Goal: Information Seeking & Learning: Check status

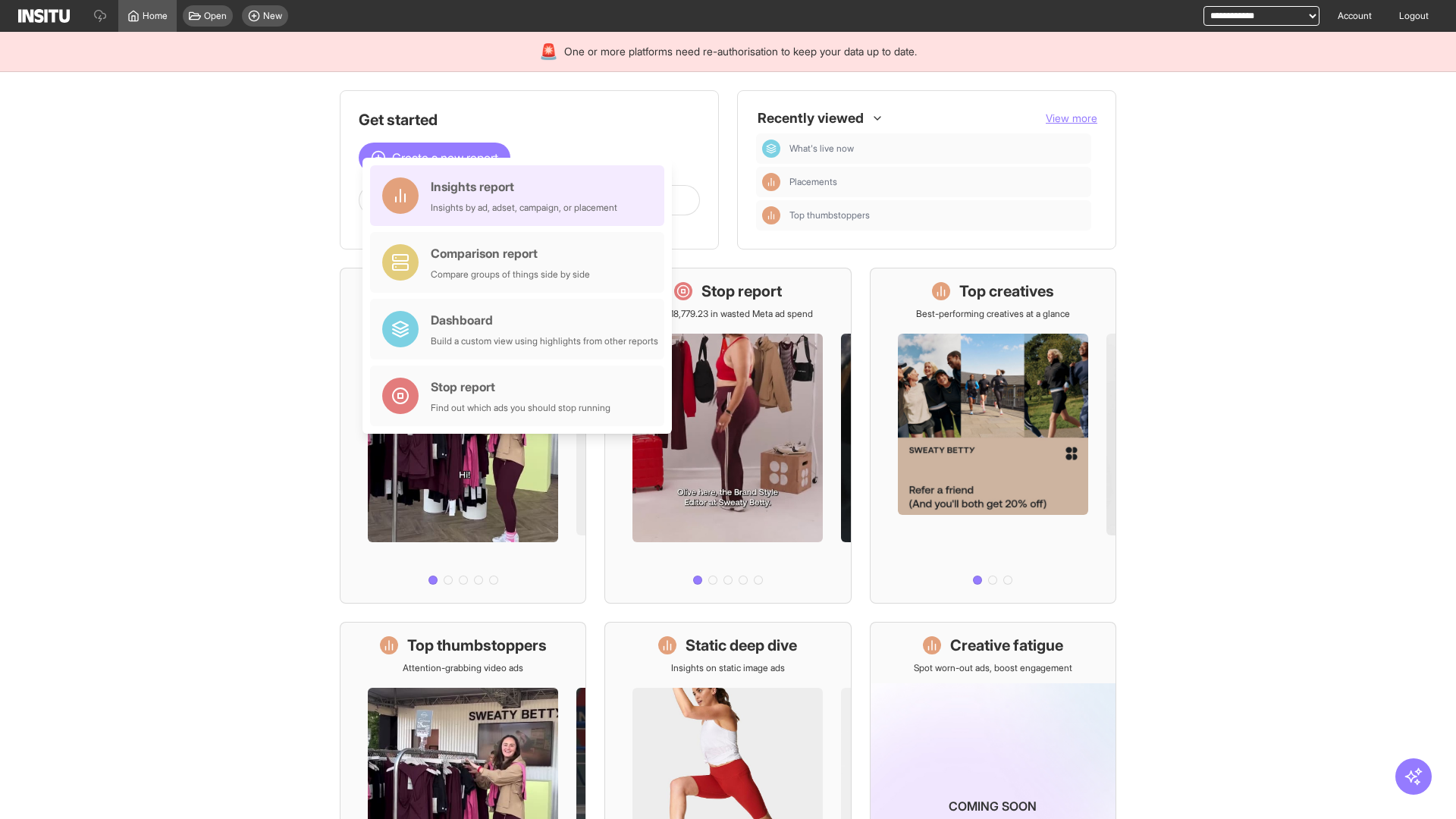
click at [521, 196] on div "Insights report Insights by ad, adset, campaign, or placement" at bounding box center [524, 196] width 186 height 37
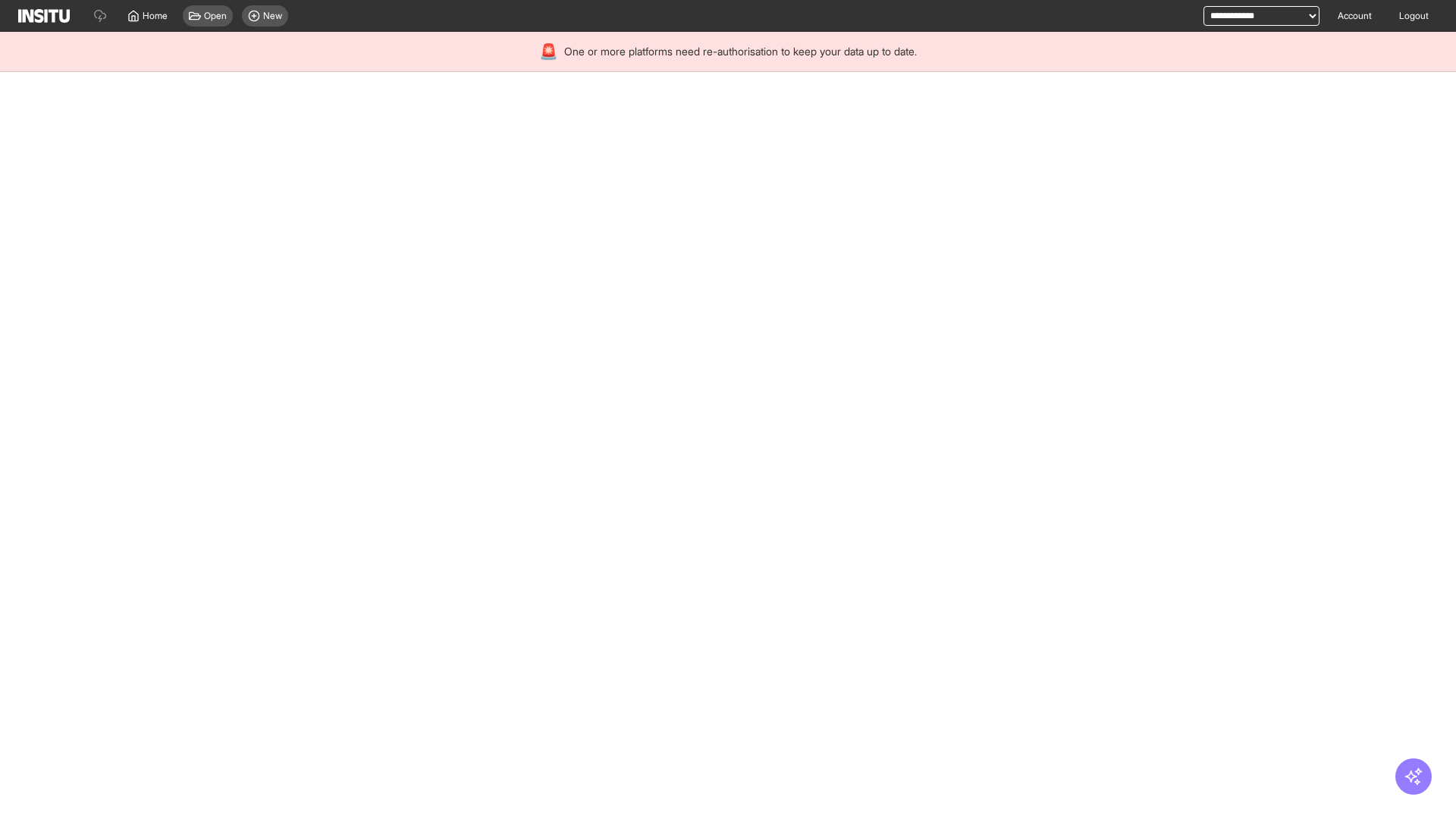
select select "**"
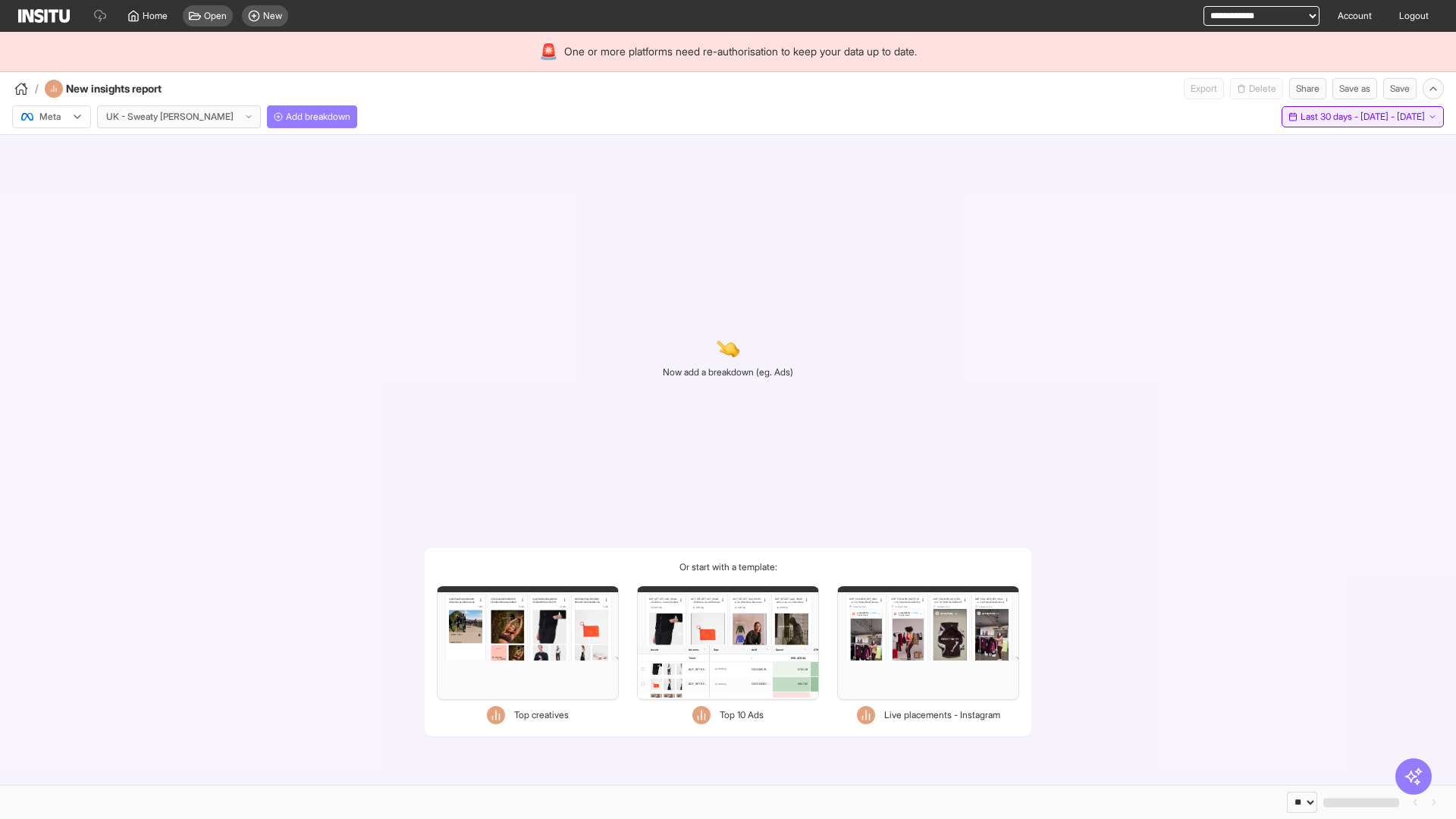
click at [1332, 117] on span "Last 30 days - [DATE] - [DATE]" at bounding box center [1362, 116] width 124 height 12
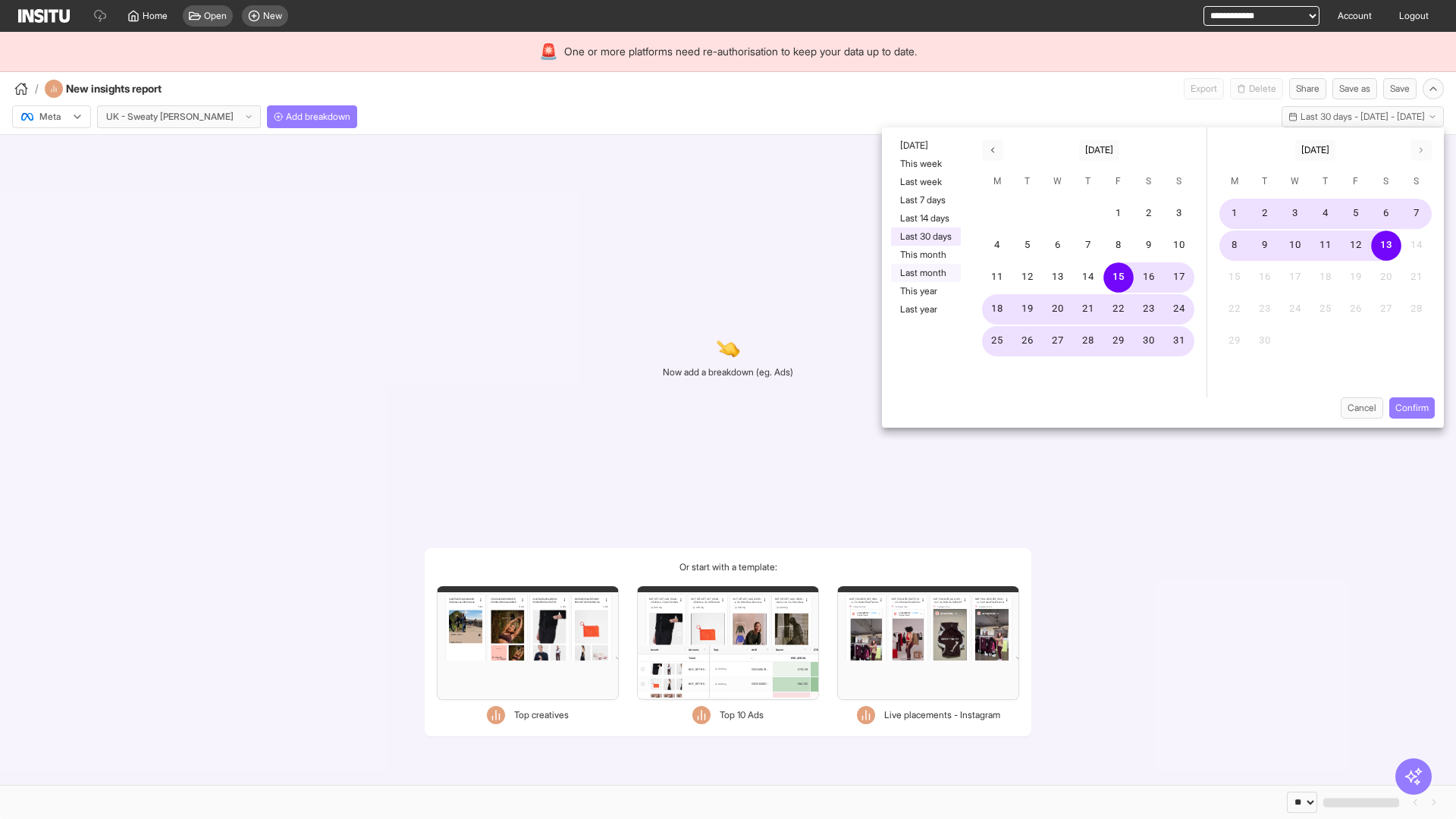
click at [925, 273] on button "Last month" at bounding box center [925, 273] width 70 height 18
